Goal: Navigation & Orientation: Find specific page/section

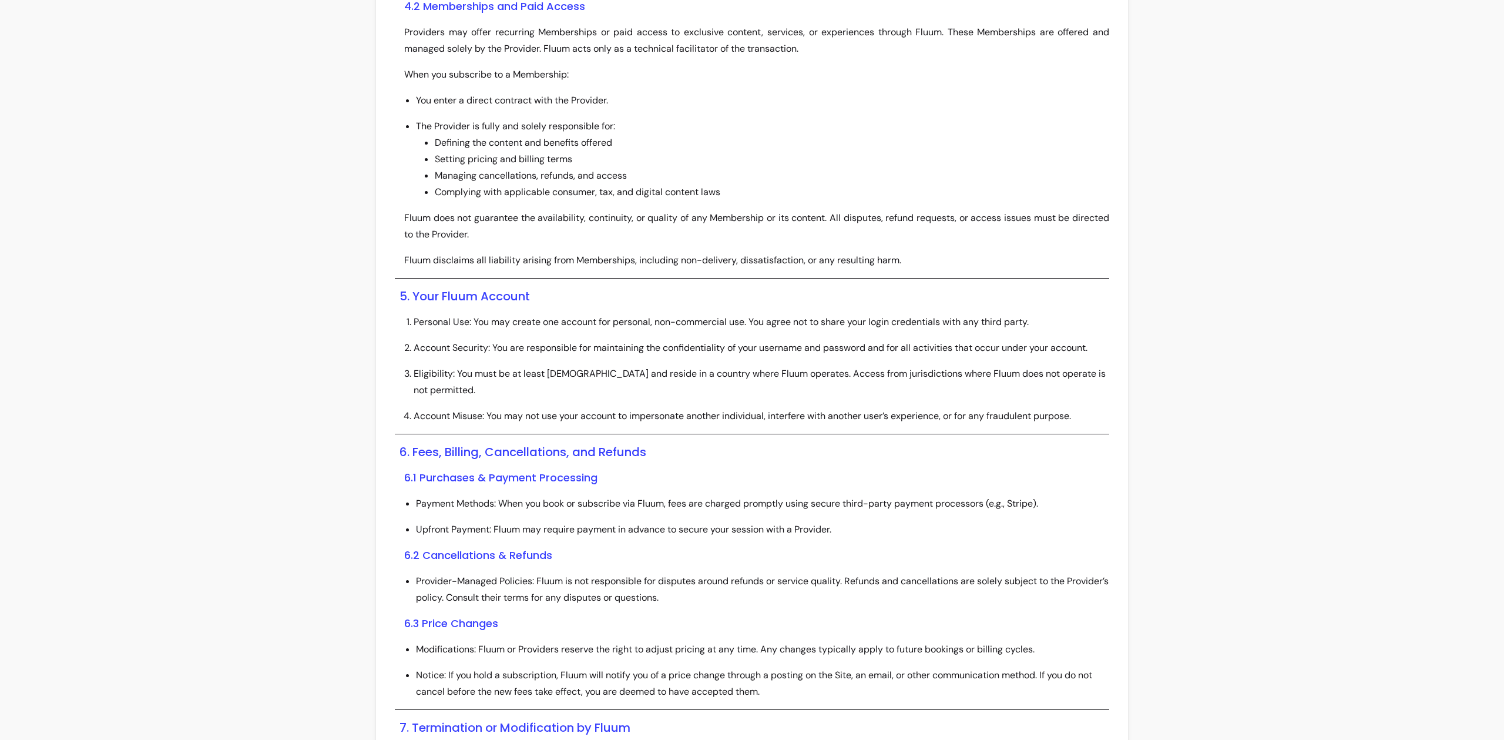
scroll to position [3022, 0]
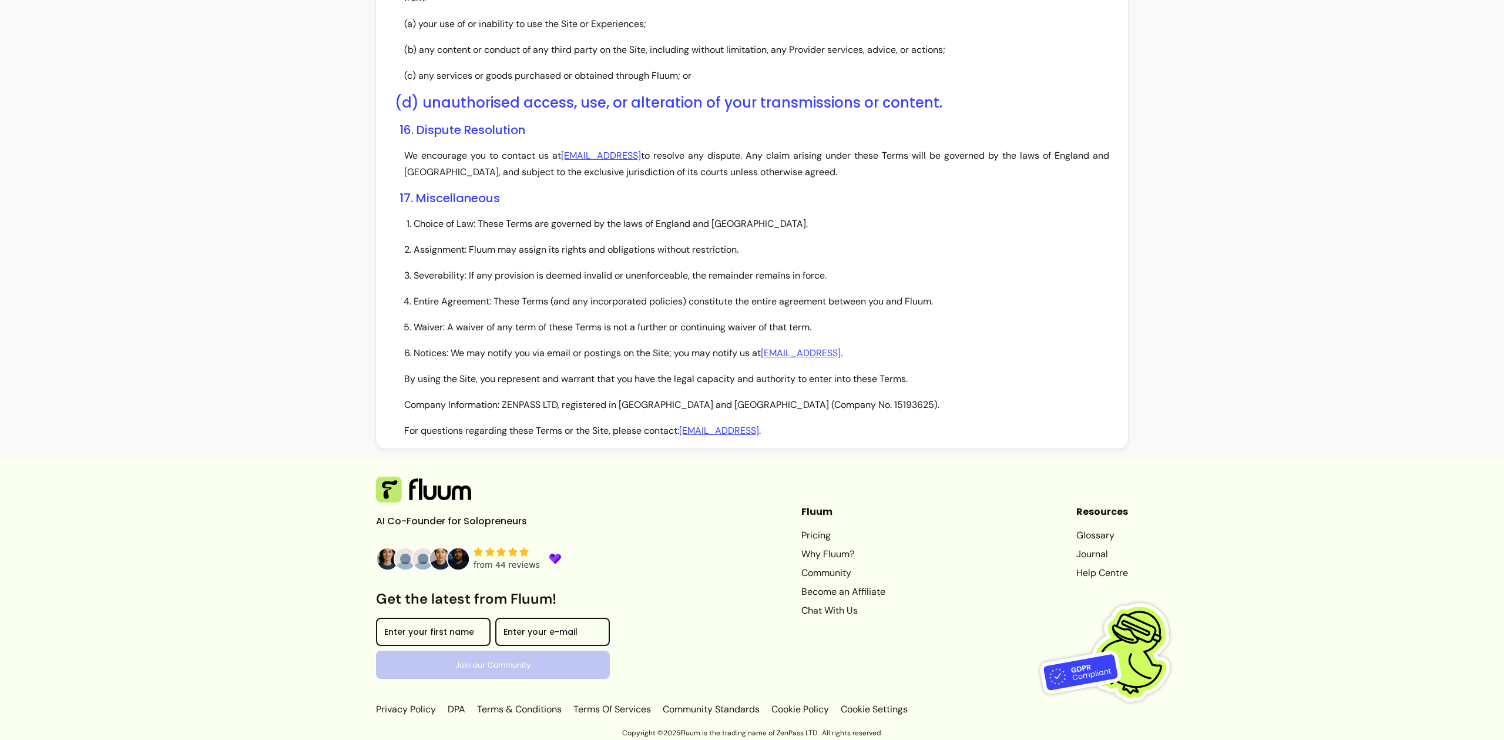
click at [623, 706] on link "Terms Of Services" at bounding box center [612, 709] width 82 height 14
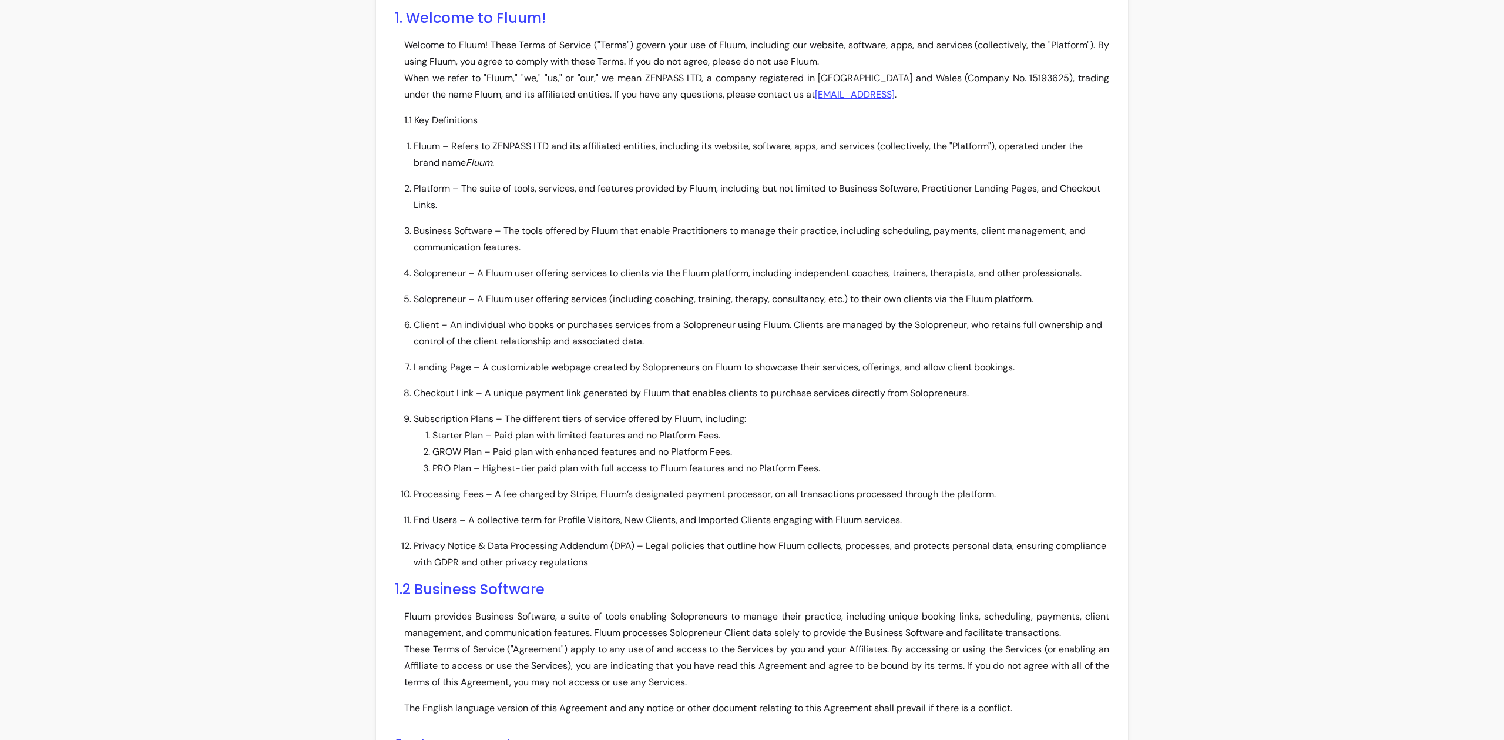
scroll to position [61, 0]
